Goal: Information Seeking & Learning: Learn about a topic

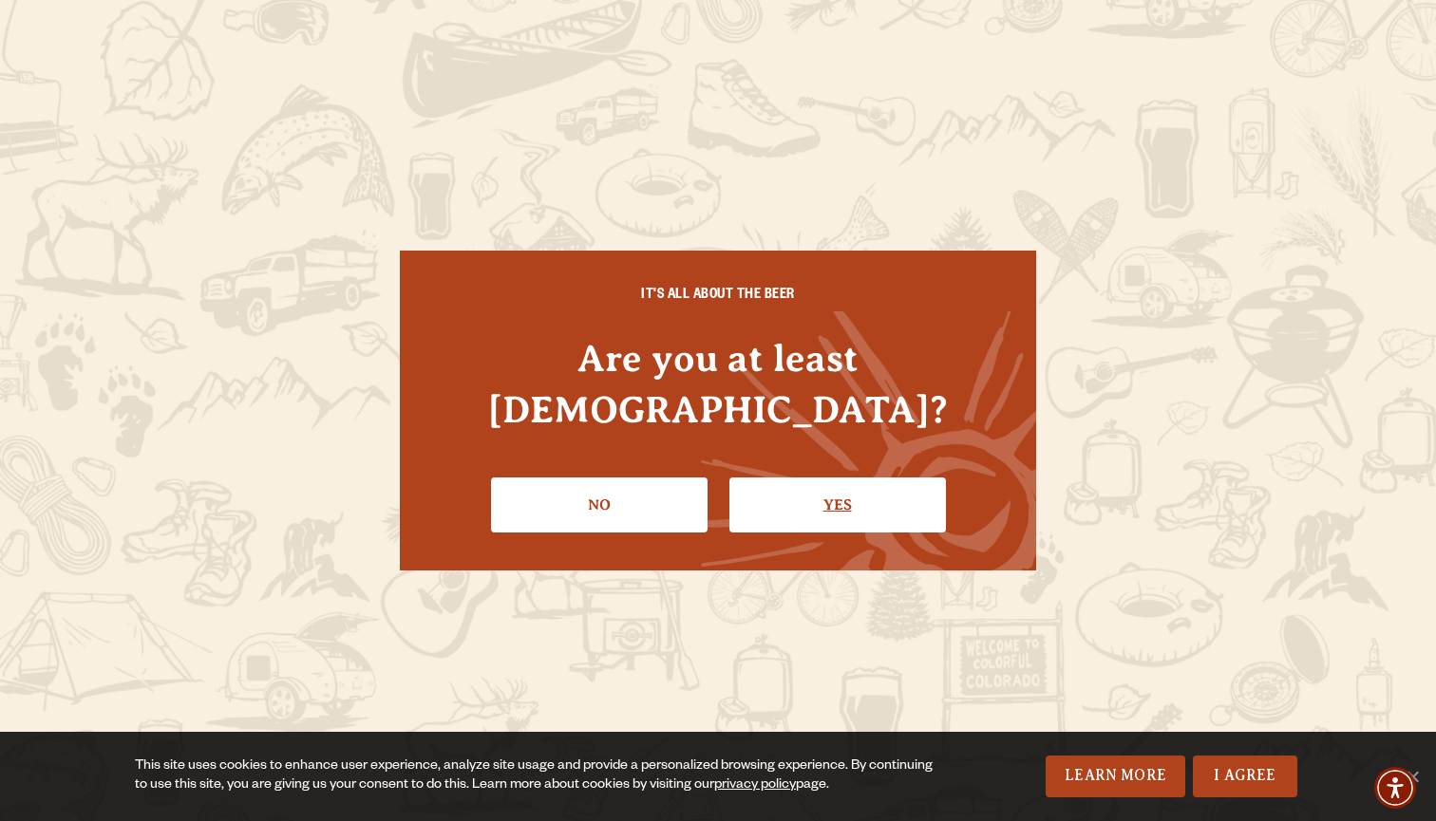
click at [807, 494] on link "Yes" at bounding box center [837, 505] width 217 height 55
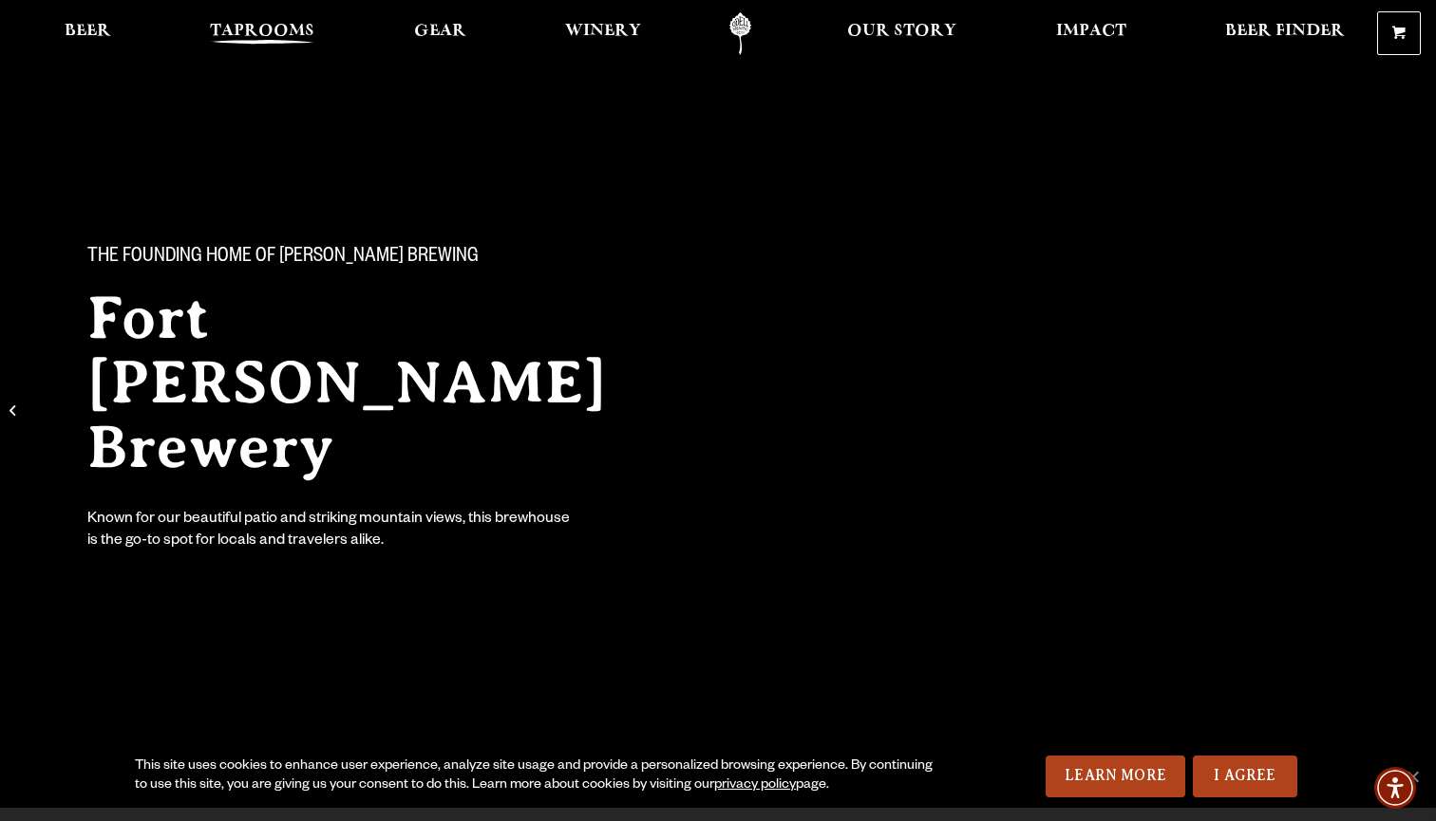
click at [296, 23] on link "Taprooms" at bounding box center [262, 33] width 129 height 43
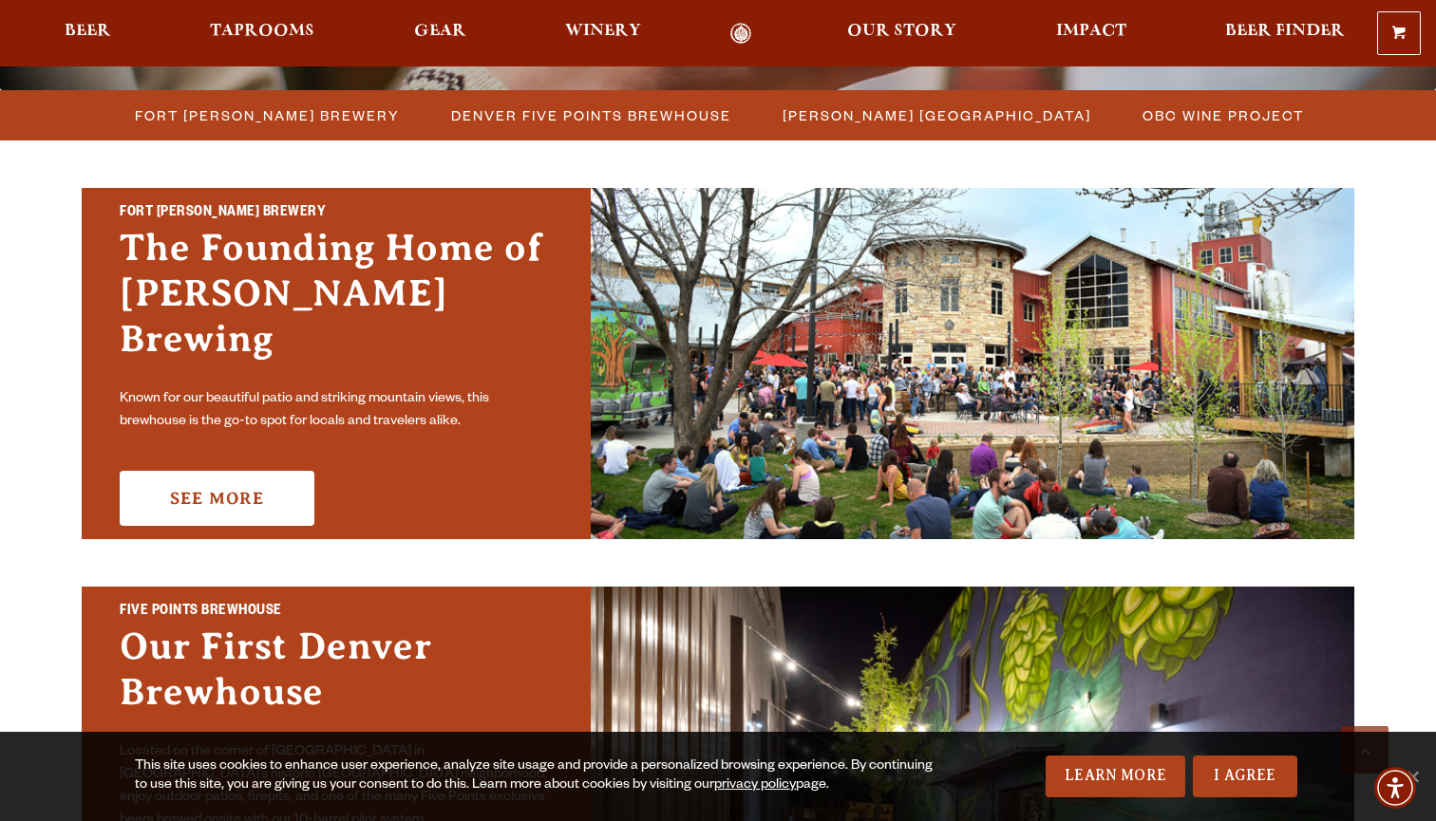
scroll to position [529, 0]
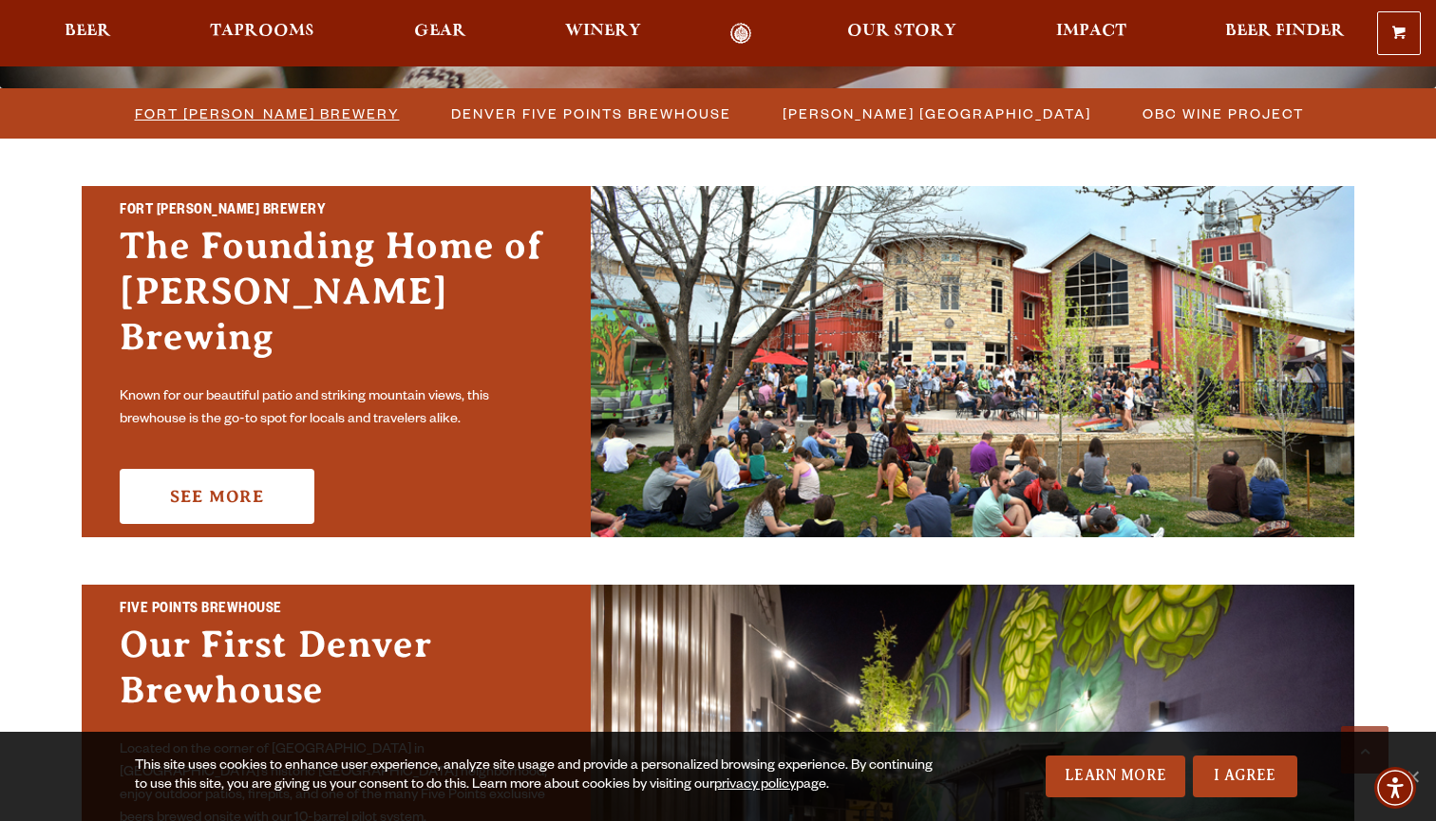
click at [337, 121] on span "Fort [PERSON_NAME] Brewery" at bounding box center [267, 114] width 265 height 28
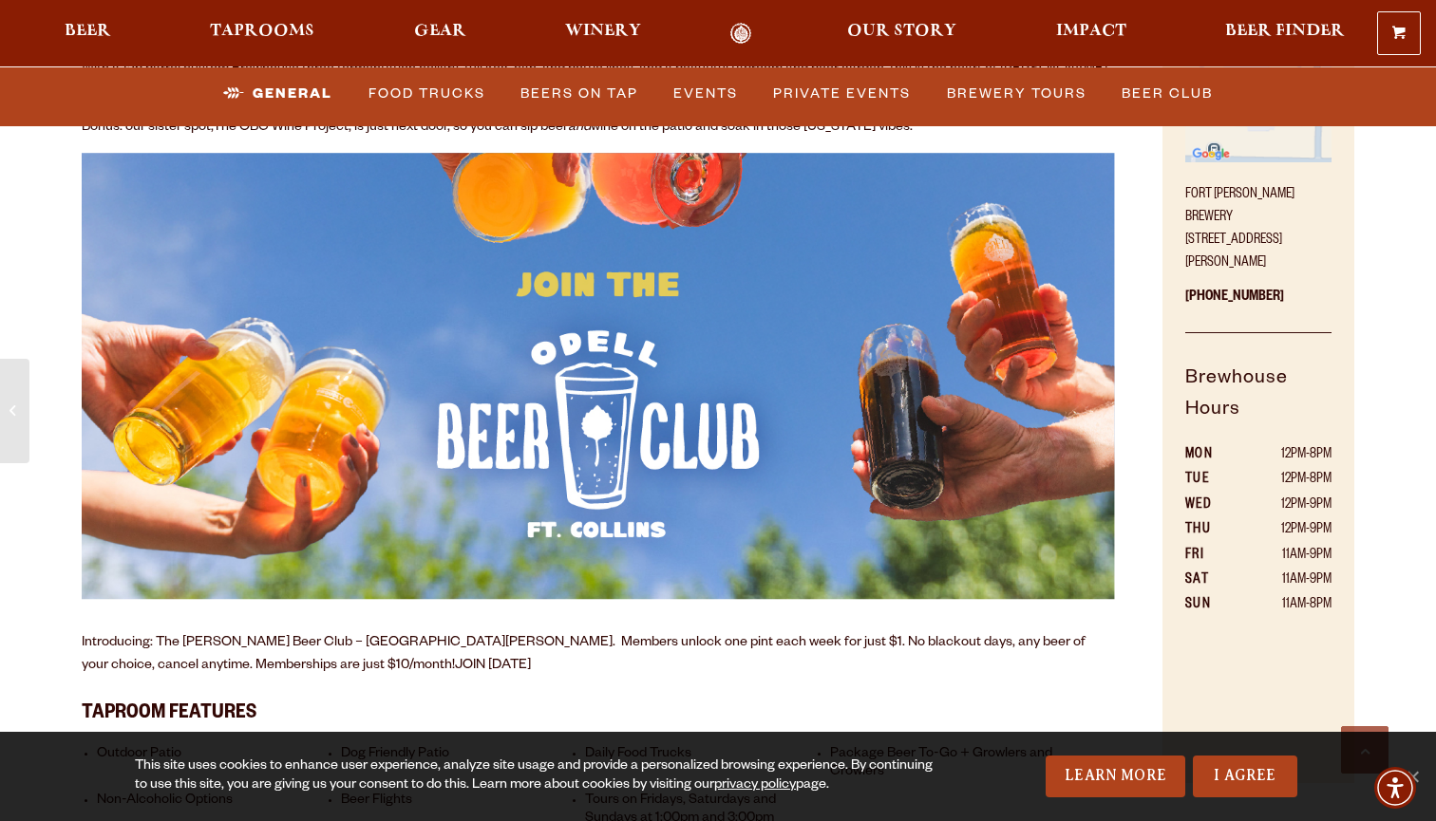
scroll to position [985, 0]
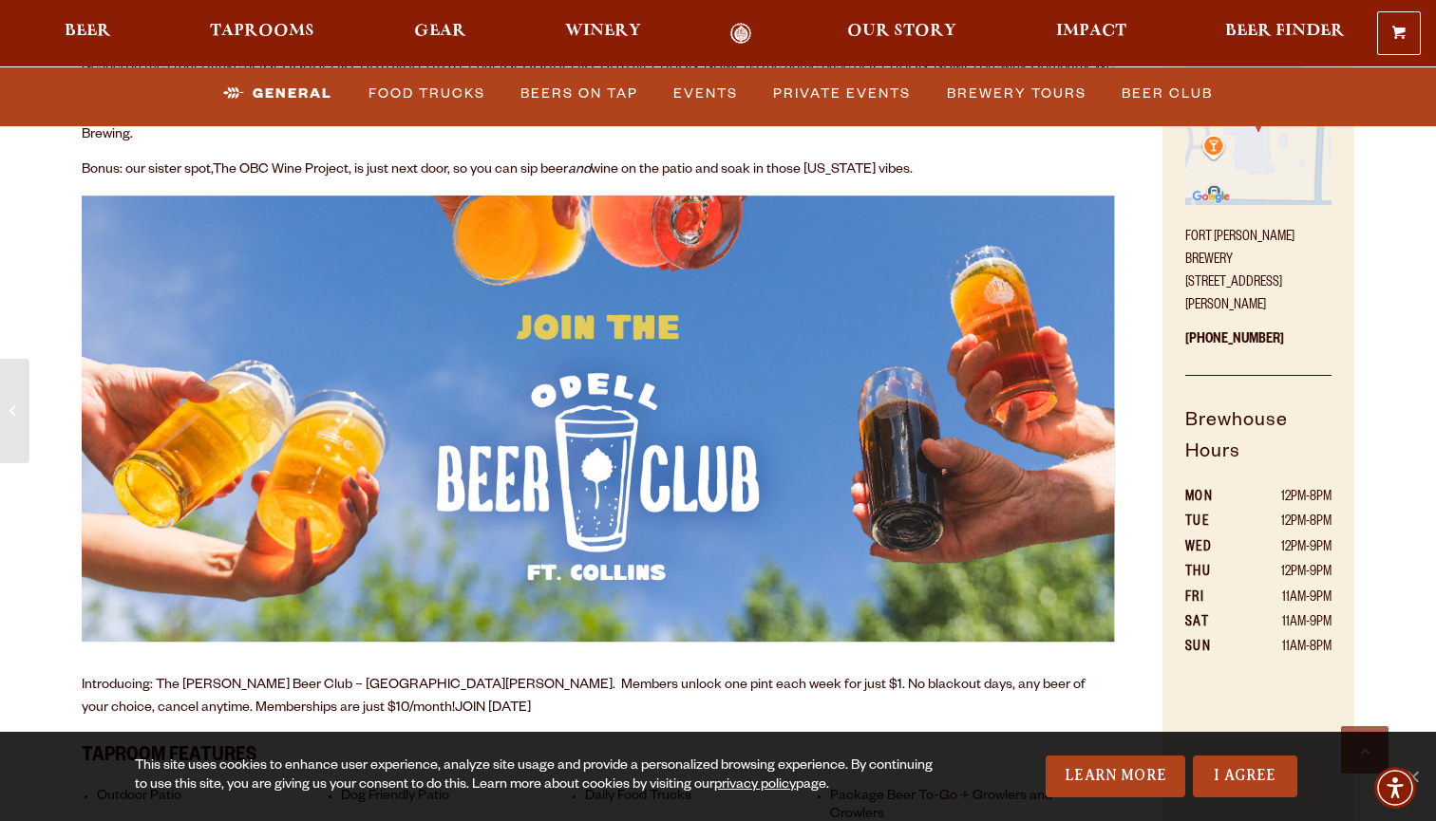
click at [603, 380] on img at bounding box center [598, 420] width 1033 height 448
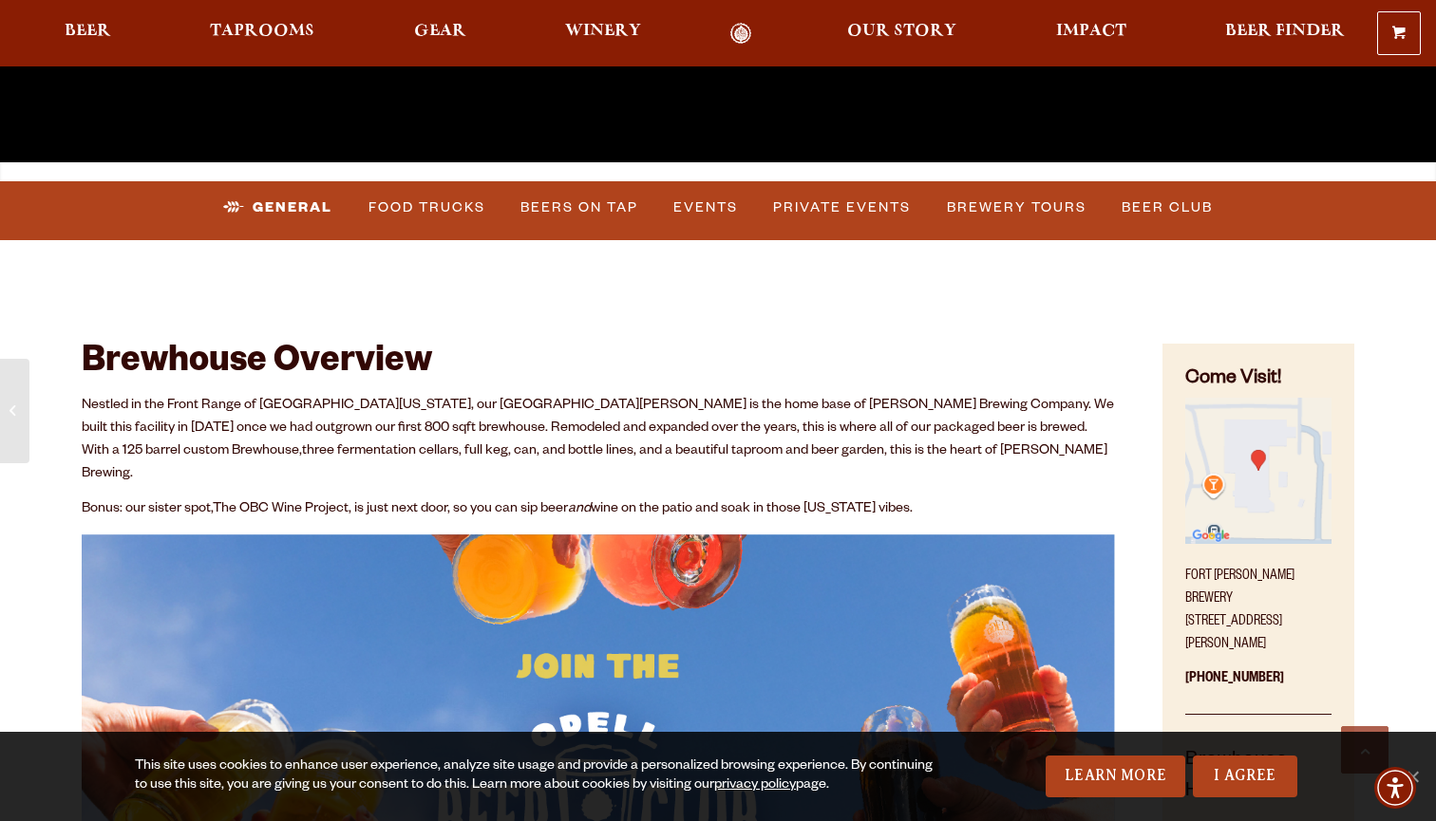
scroll to position [661, 0]
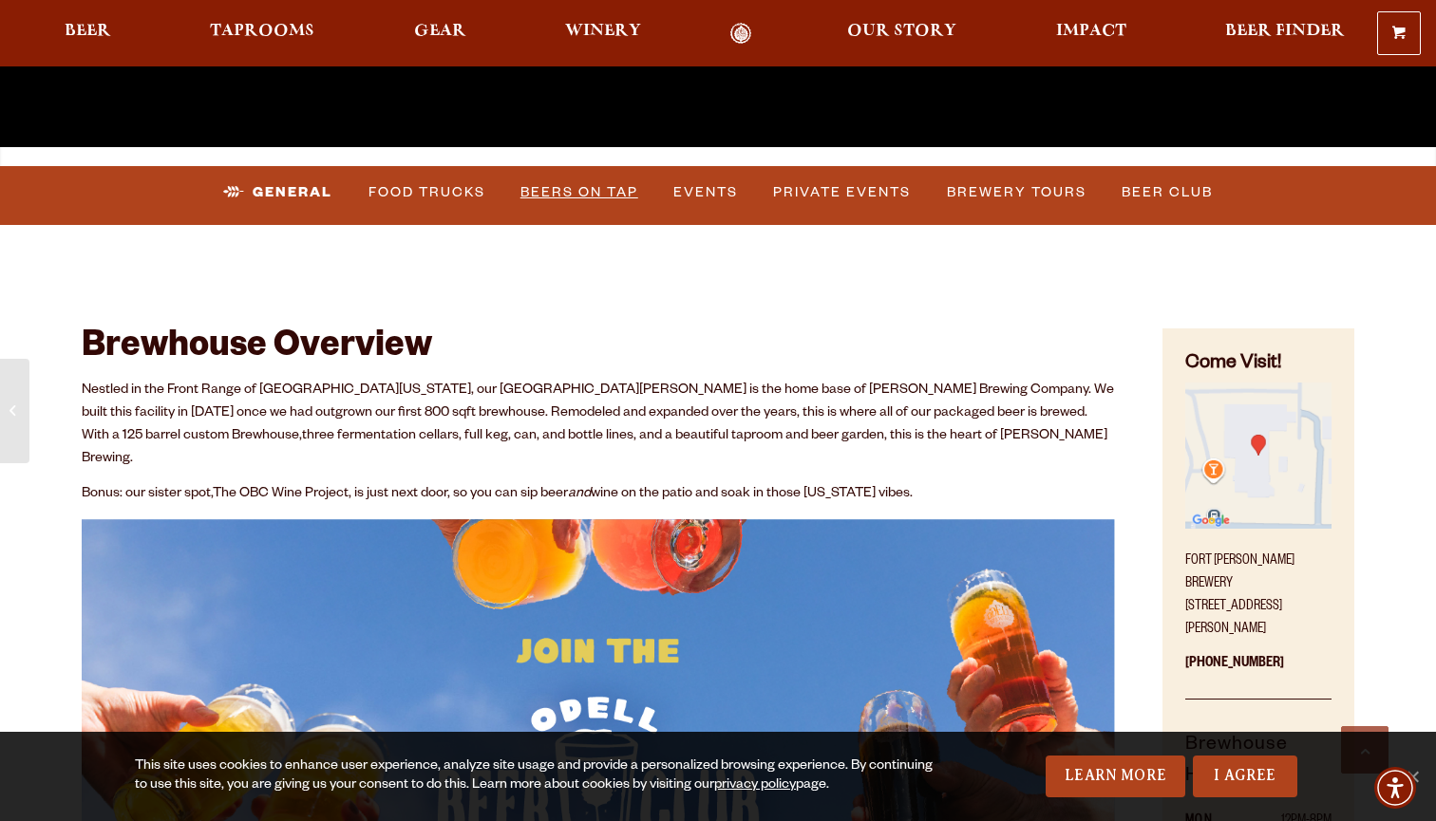
click at [621, 196] on link "Beers on Tap" at bounding box center [579, 193] width 133 height 44
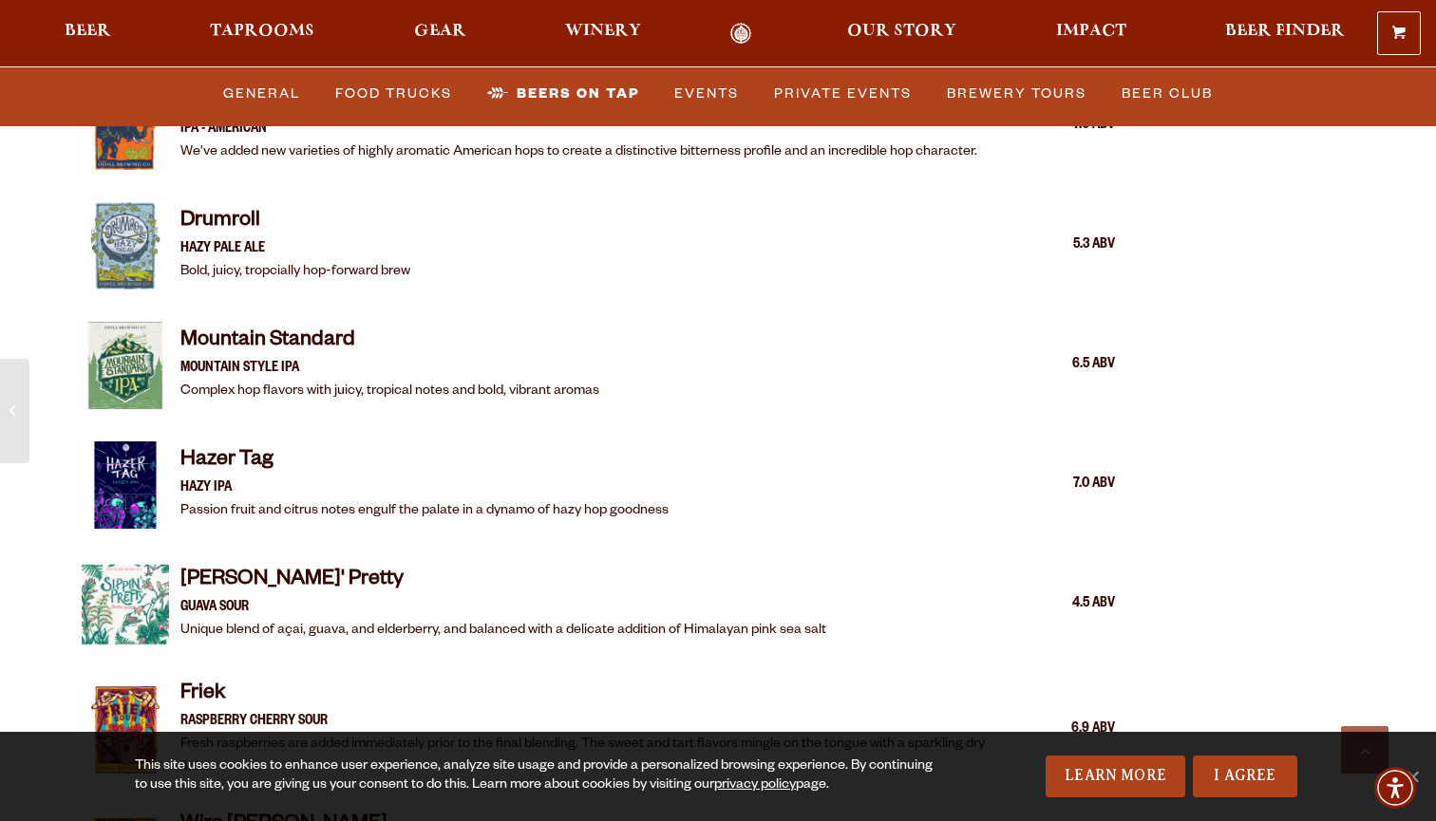
scroll to position [2611, 0]
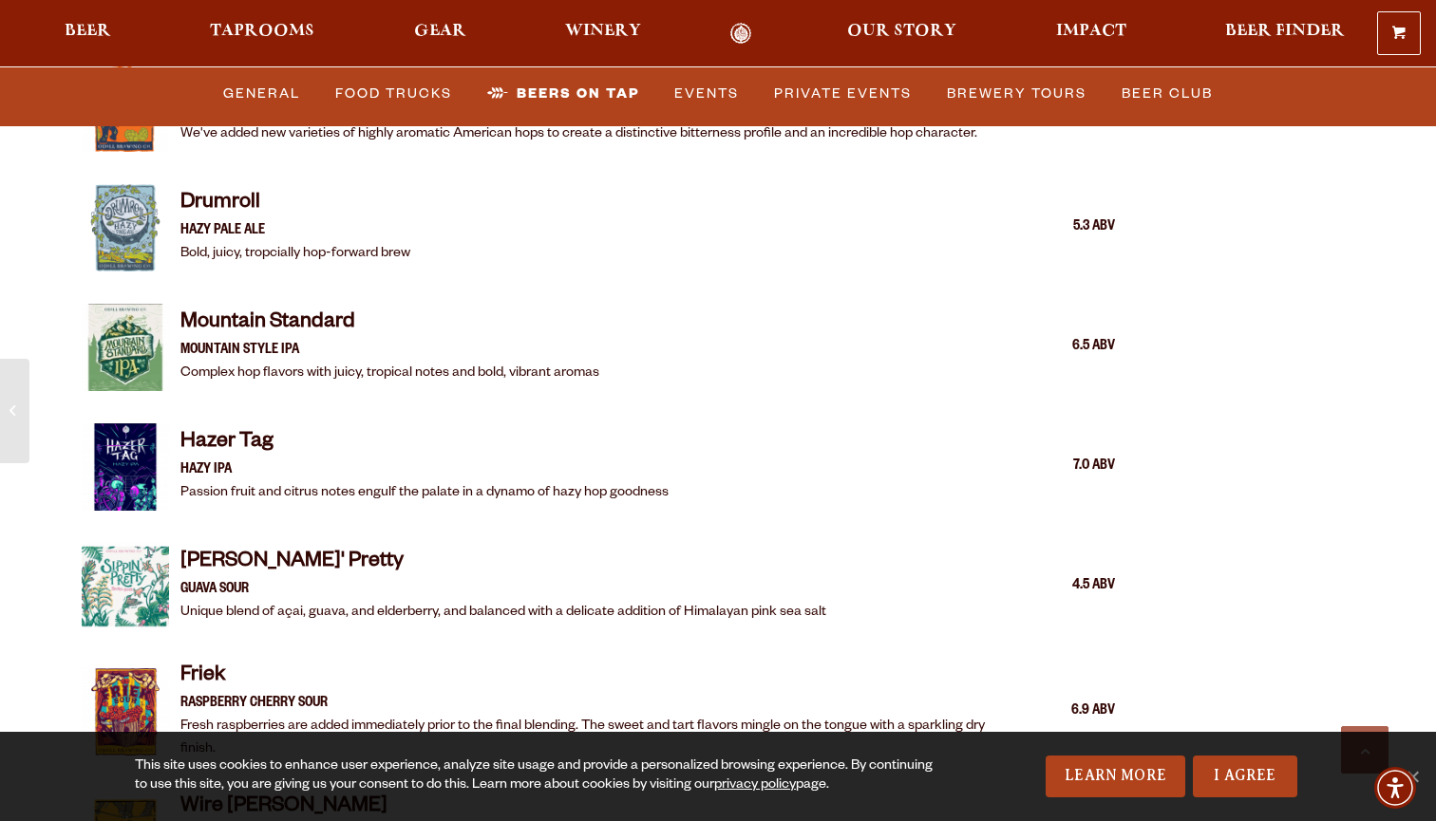
click at [242, 310] on h4 "Mountain Standard" at bounding box center [389, 325] width 419 height 30
